Goal: Check status

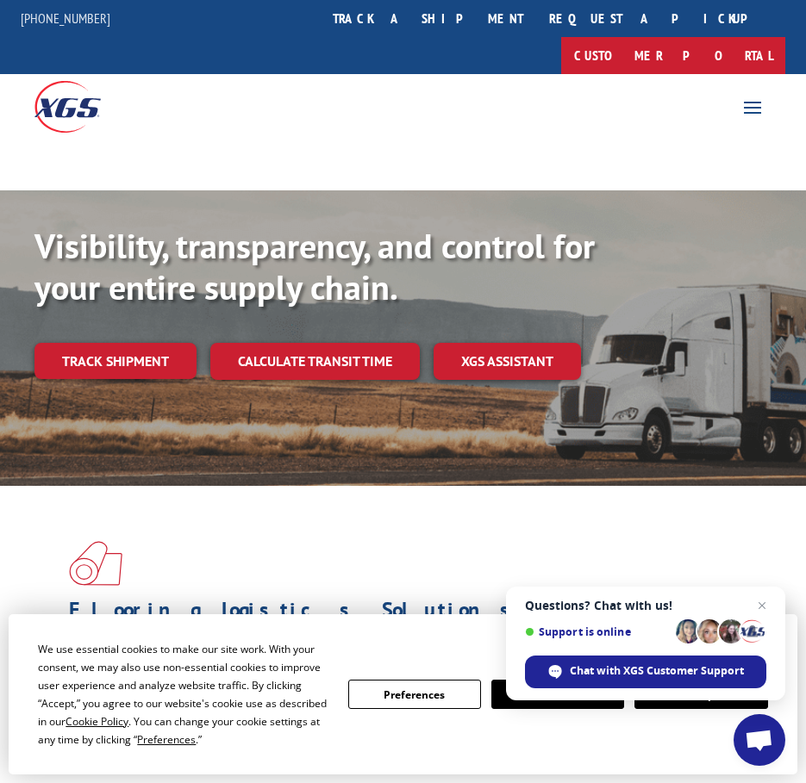
click at [711, 37] on link "Customer Portal" at bounding box center [673, 55] width 224 height 37
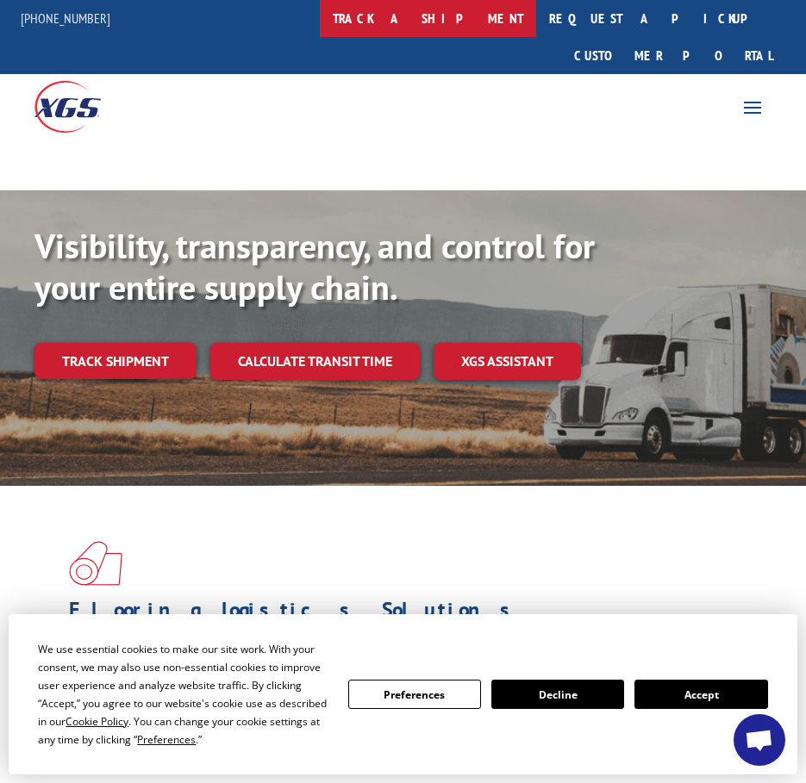
scroll to position [6868, 0]
click at [489, 16] on link "track a shipment" at bounding box center [428, 18] width 216 height 37
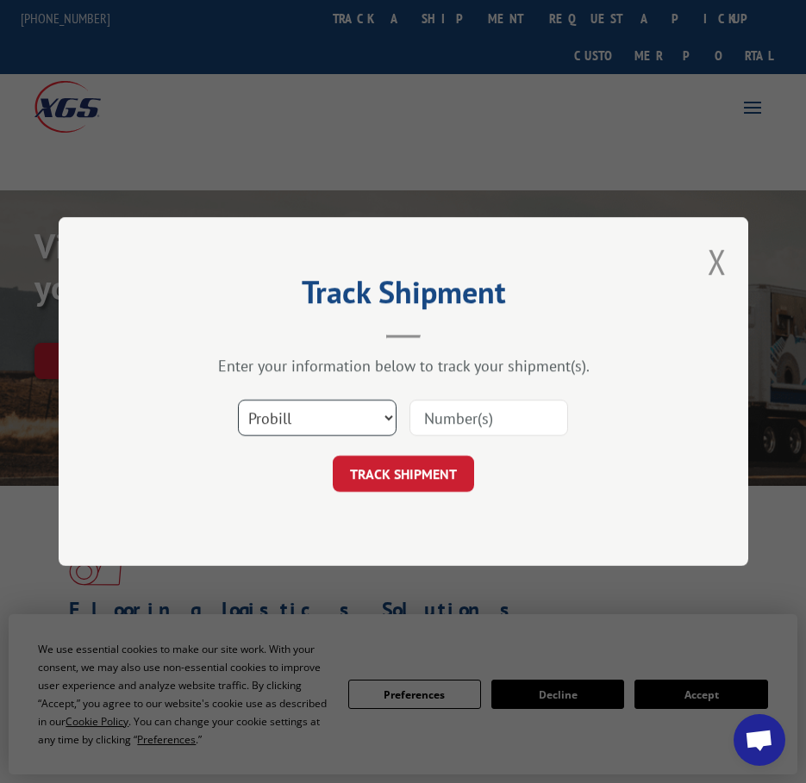
click at [372, 414] on select "Select category... Probill BOL PO" at bounding box center [317, 418] width 159 height 36
click at [456, 411] on input at bounding box center [488, 418] width 159 height 36
paste input "ROBINSON23"
type input "ROBINSON23"
click at [716, 263] on button "Close modal" at bounding box center [716, 262] width 19 height 46
